Goal: Information Seeking & Learning: Learn about a topic

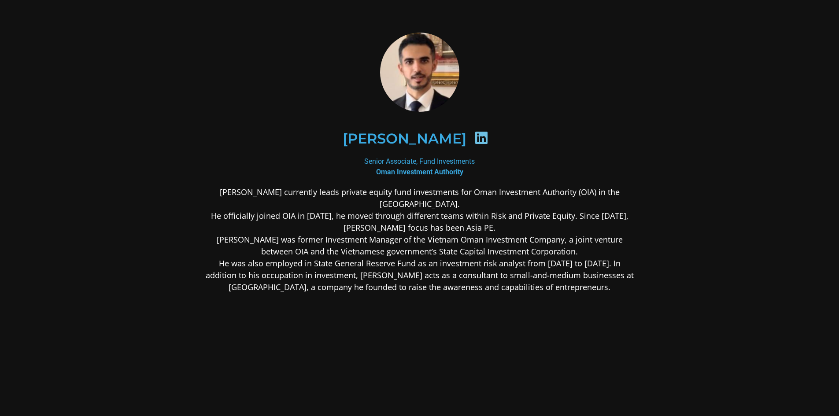
click at [507, 254] on p "[PERSON_NAME] currently leads private equity fund investments for Oman Investme…" at bounding box center [420, 239] width 428 height 107
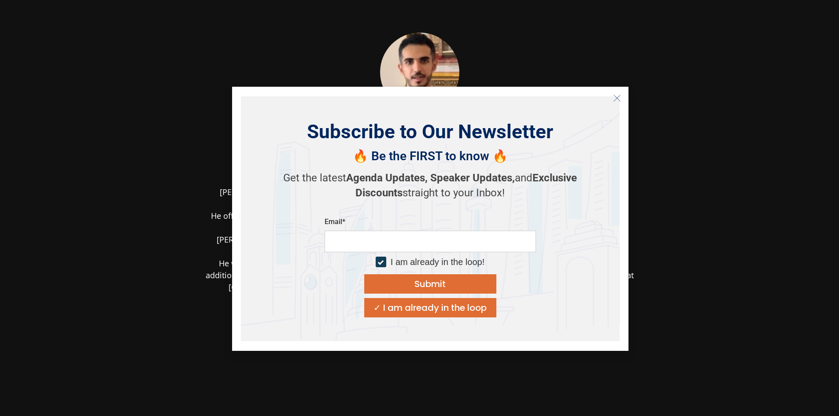
click at [612, 100] on button "Close" at bounding box center [617, 98] width 14 height 14
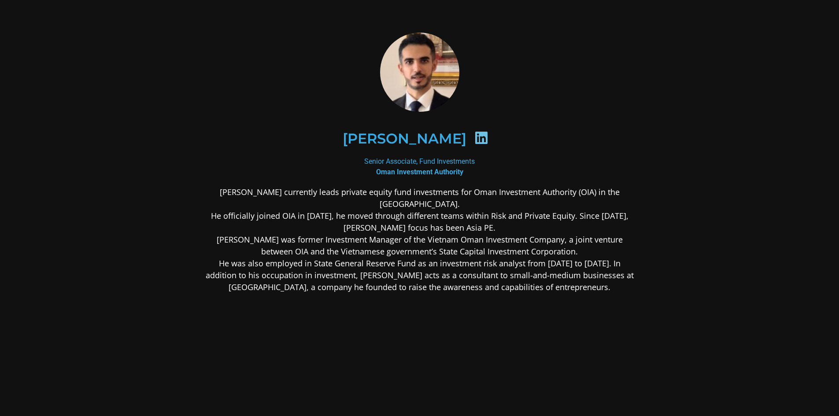
click at [627, 144] on div "[PERSON_NAME]" at bounding box center [420, 138] width 428 height 88
click at [444, 85] on img at bounding box center [419, 72] width 97 height 79
click at [488, 136] on icon at bounding box center [481, 138] width 14 height 14
click at [451, 148] on div "[PERSON_NAME]" at bounding box center [419, 138] width 385 height 45
drag, startPoint x: 459, startPoint y: 144, endPoint x: 470, endPoint y: 141, distance: 11.9
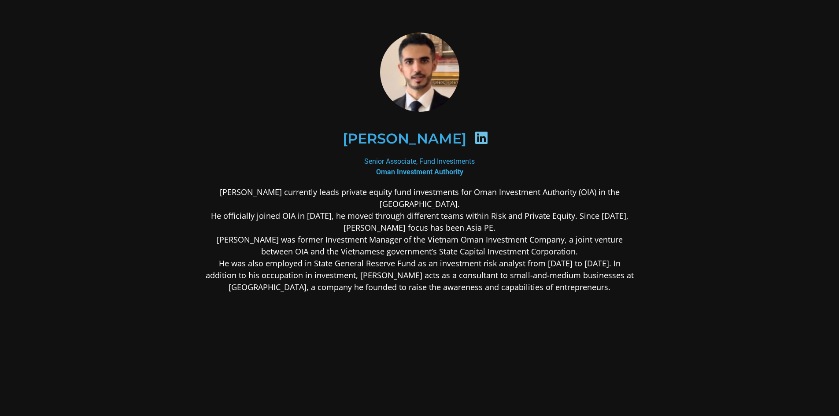
click at [459, 144] on h2 "[PERSON_NAME]" at bounding box center [405, 139] width 124 height 14
drag, startPoint x: 474, startPoint y: 140, endPoint x: 483, endPoint y: 139, distance: 8.9
click at [479, 140] on div "[PERSON_NAME]" at bounding box center [419, 138] width 385 height 45
click at [485, 138] on icon at bounding box center [481, 138] width 14 height 14
click at [486, 137] on icon at bounding box center [481, 138] width 14 height 14
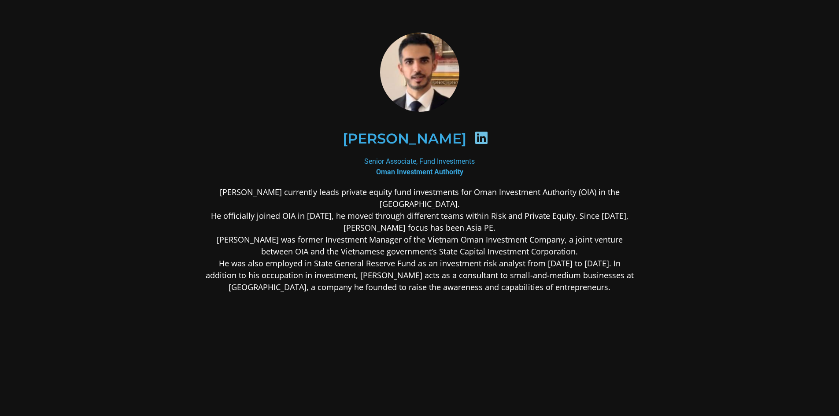
click at [487, 136] on icon at bounding box center [481, 138] width 14 height 14
drag, startPoint x: 488, startPoint y: 133, endPoint x: 492, endPoint y: 112, distance: 21.0
click at [490, 120] on div "[PERSON_NAME]" at bounding box center [419, 138] width 385 height 45
